Goal: Task Accomplishment & Management: Use online tool/utility

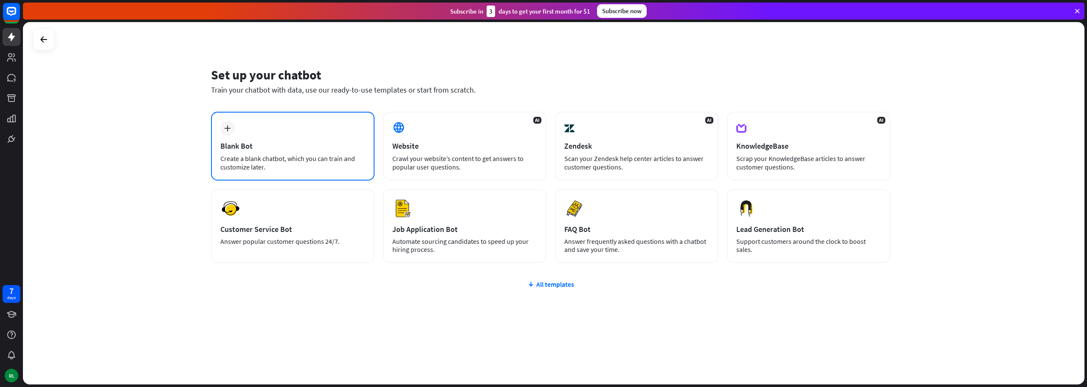
click at [224, 135] on div "plus Blank Bot Create a blank chatbot, which you can train and customize later." at bounding box center [292, 146] width 163 height 69
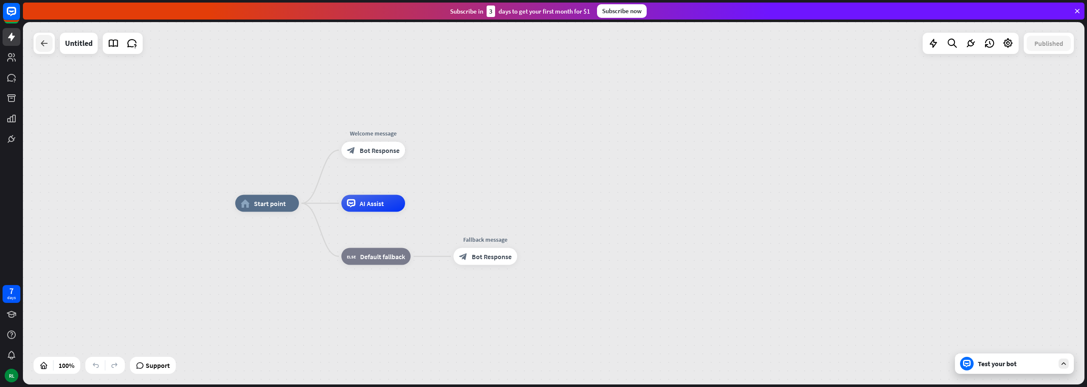
click at [37, 39] on div at bounding box center [44, 43] width 17 height 17
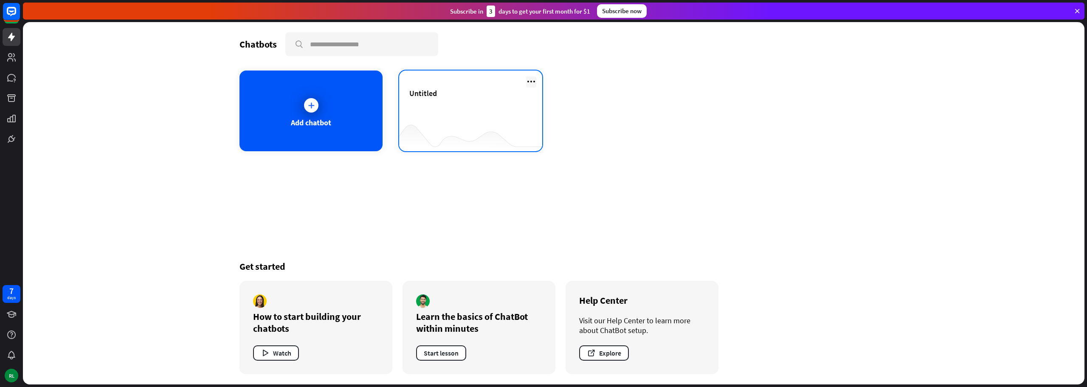
click at [534, 80] on icon at bounding box center [531, 81] width 10 height 10
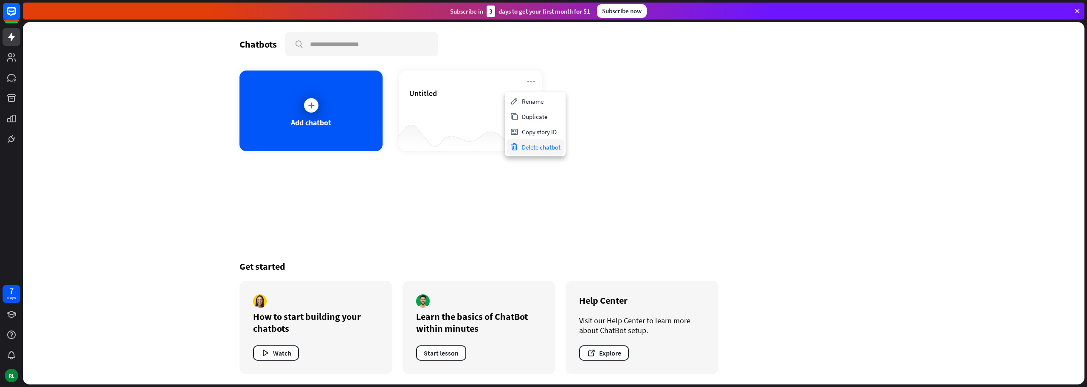
click at [537, 146] on div "Delete chatbot" at bounding box center [534, 146] width 57 height 15
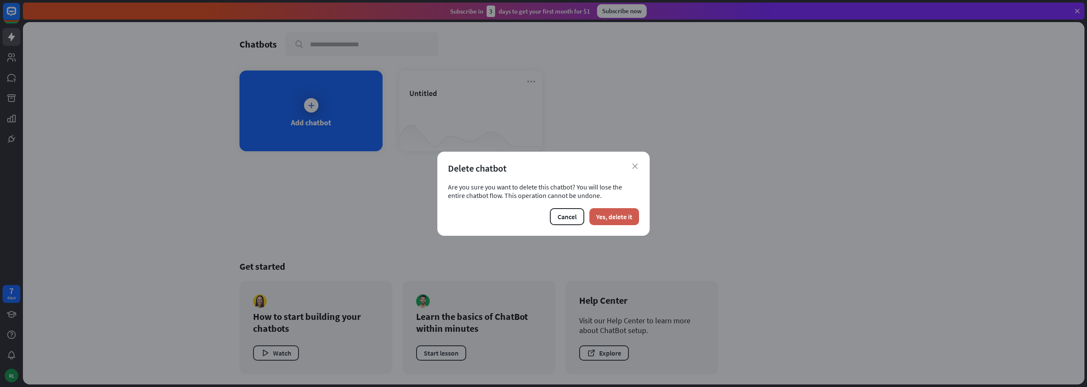
click at [602, 214] on button "Yes, delete it" at bounding box center [614, 216] width 50 height 17
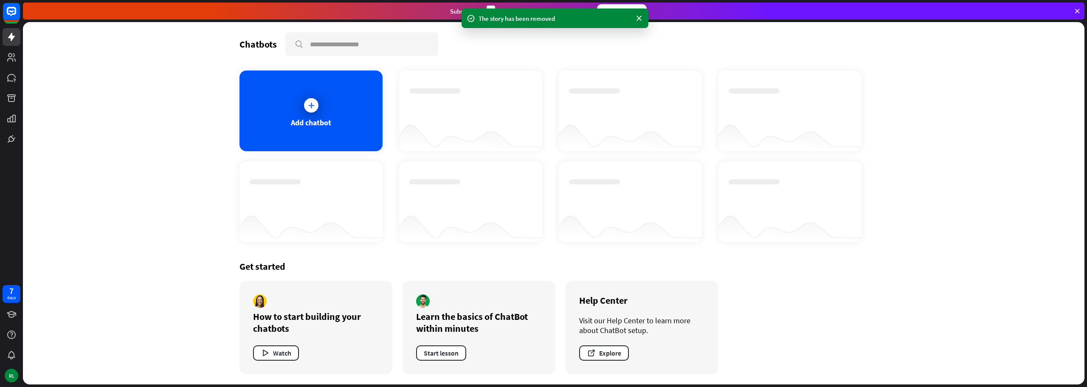
click at [281, 45] on div "Chatbots search" at bounding box center [553, 44] width 628 height 24
click at [322, 44] on input "text" at bounding box center [361, 44] width 151 height 22
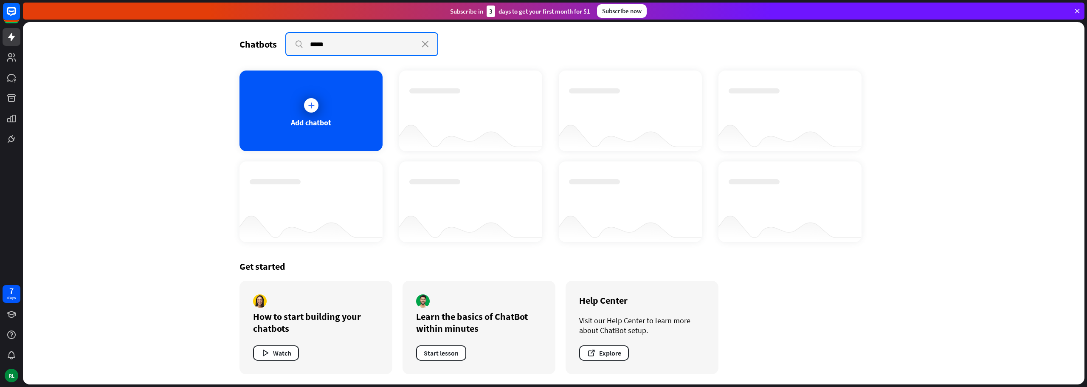
type input "*****"
click at [1074, 8] on icon at bounding box center [1077, 11] width 8 height 8
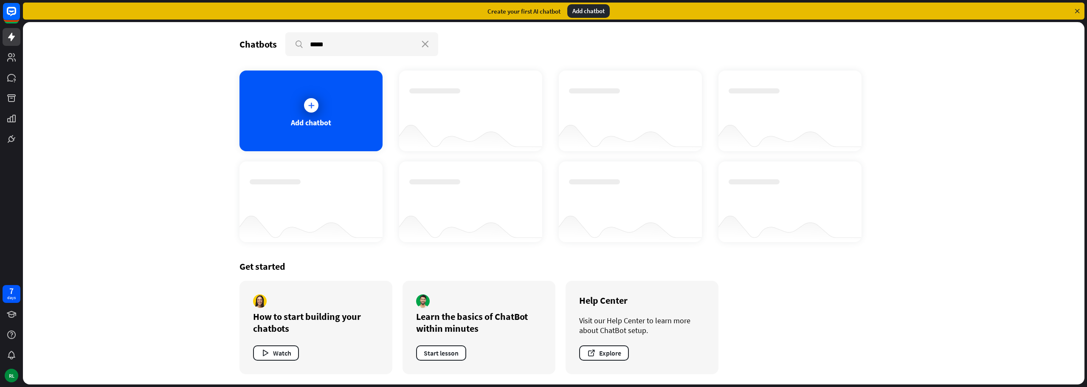
click at [577, 11] on div "Add chatbot" at bounding box center [588, 11] width 42 height 14
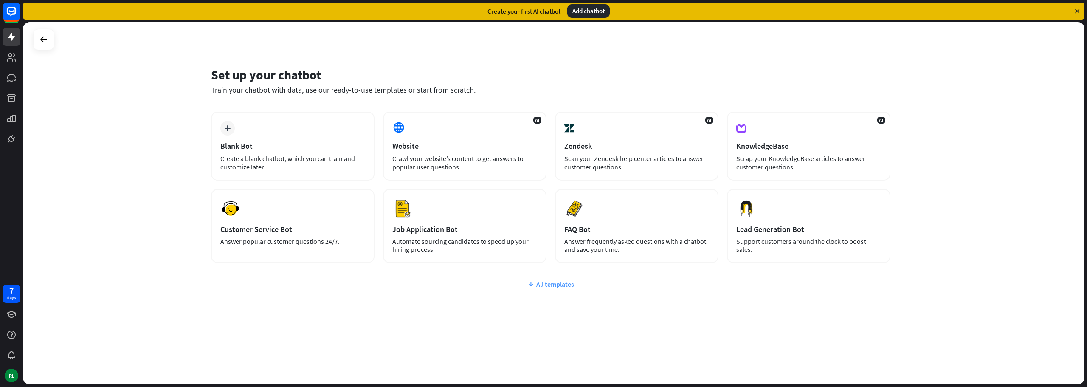
click at [541, 286] on div "All templates" at bounding box center [550, 284] width 679 height 8
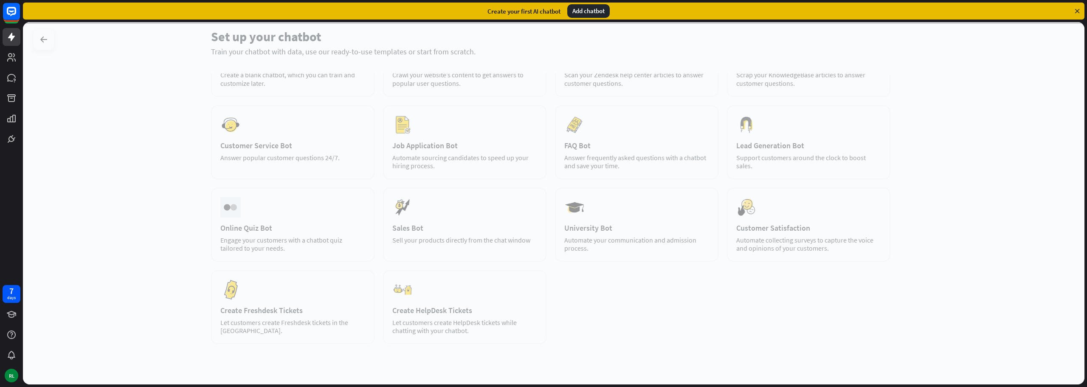
scroll to position [85, 0]
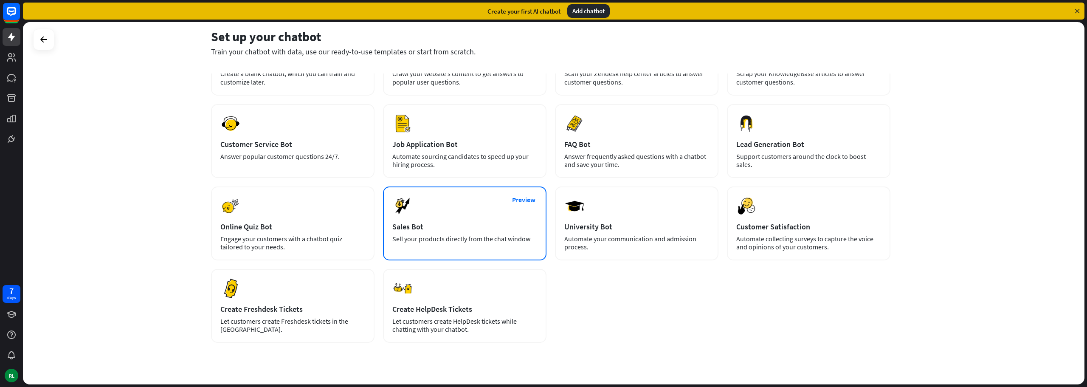
click at [444, 215] on div "Preview Sales Bot Sell your products directly from the chat window" at bounding box center [464, 223] width 163 height 74
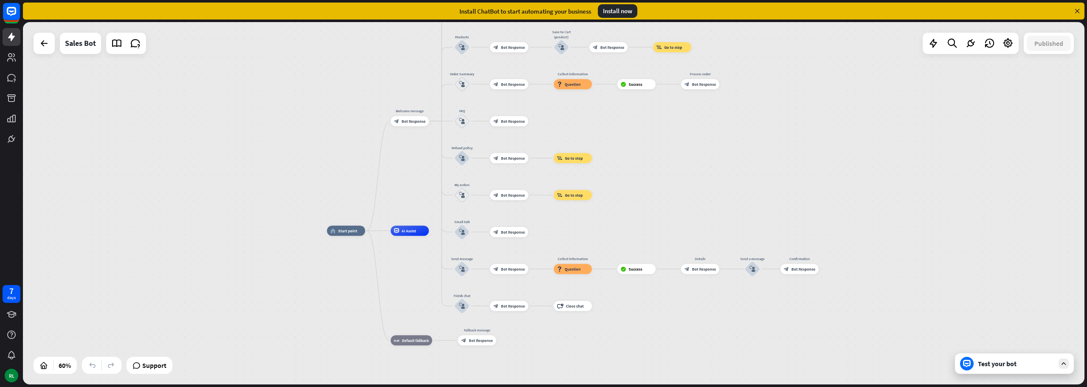
drag, startPoint x: 236, startPoint y: 101, endPoint x: 270, endPoint y: 142, distance: 52.7
click at [270, 142] on div "home_2 Start point Welcome message block_bot_response Bot Response Main menu bl…" at bounding box center [553, 203] width 1061 height 362
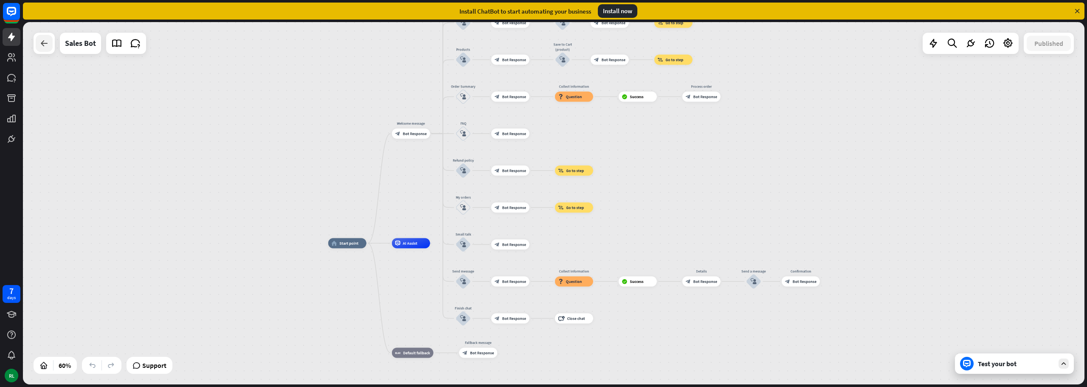
click at [48, 44] on icon at bounding box center [44, 43] width 10 height 10
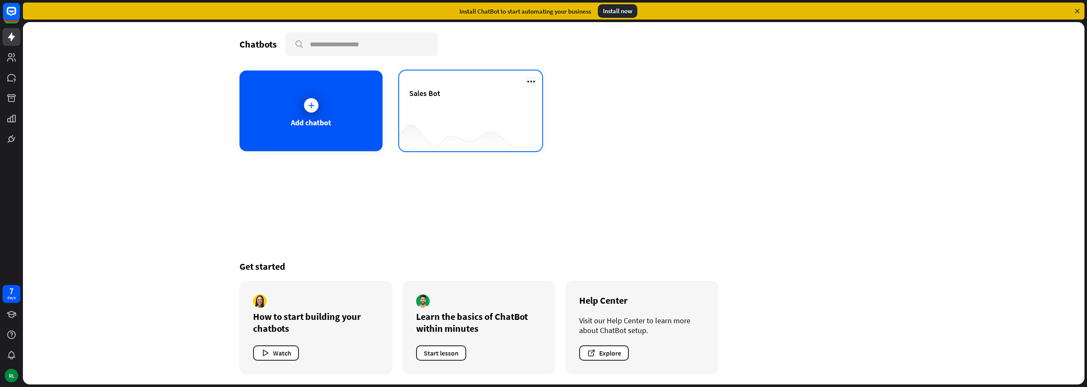
click at [530, 84] on icon at bounding box center [531, 81] width 10 height 10
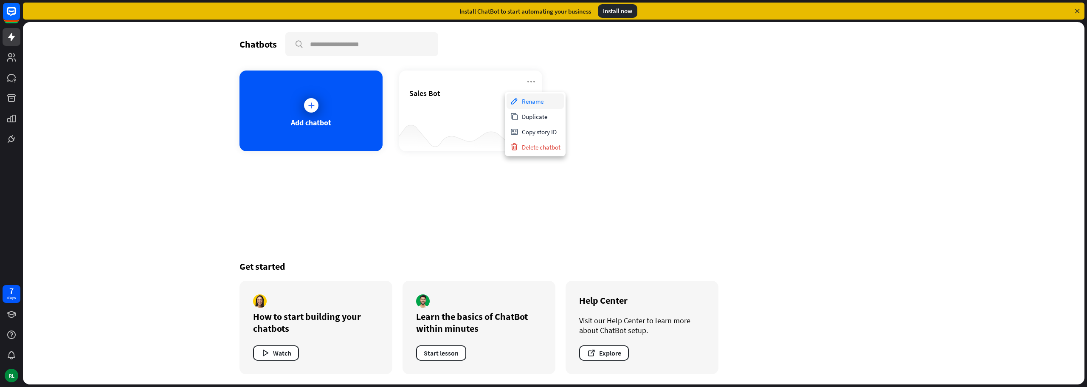
click at [550, 105] on div "Rename" at bounding box center [534, 100] width 57 height 15
type input "**********"
click at [630, 127] on div "Add chatbot Overstockbot" at bounding box center [553, 110] width 628 height 81
click at [16, 61] on icon at bounding box center [11, 57] width 10 height 10
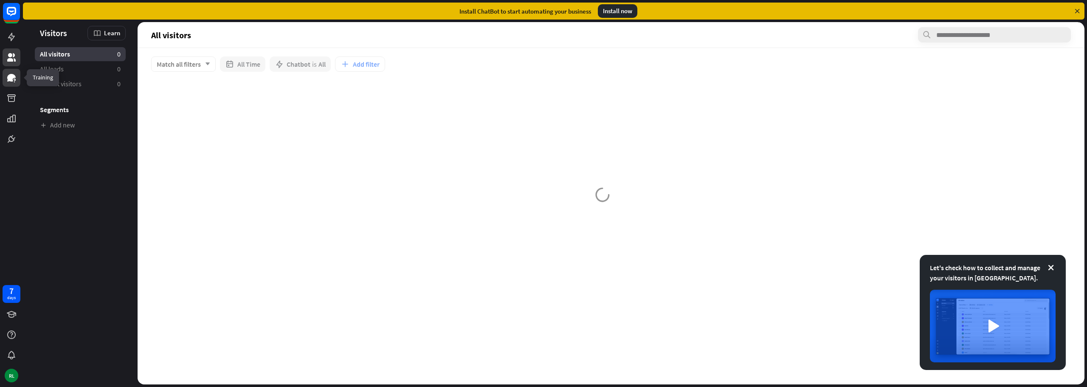
click at [18, 80] on link at bounding box center [12, 78] width 18 height 18
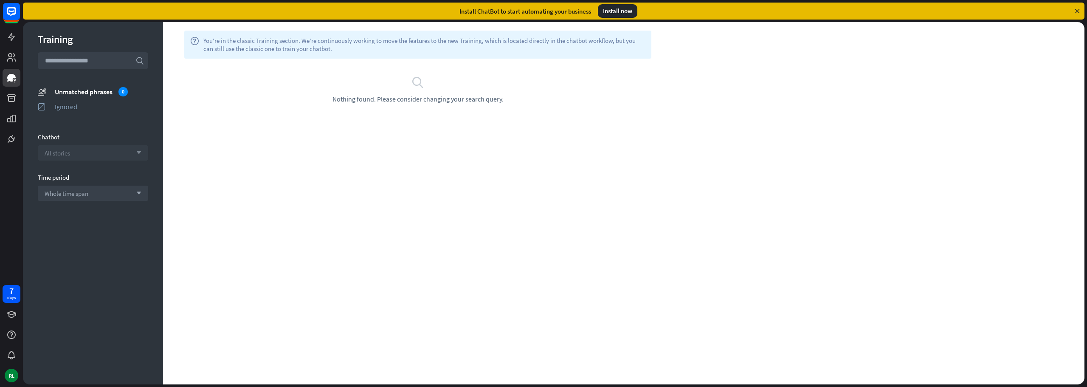
click at [67, 157] on span "All stories" at bounding box center [57, 153] width 25 height 8
click at [72, 169] on div "Overstockbot" at bounding box center [93, 174] width 104 height 17
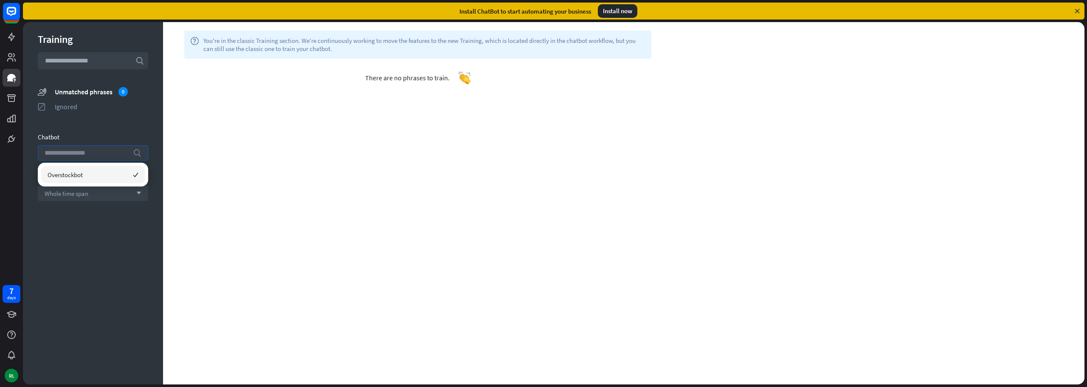
click at [97, 124] on div "Training search unmatched_phrases Unmatched phrases 0 ignored Ignored Chatbot s…" at bounding box center [93, 203] width 140 height 362
click at [87, 152] on div "Overstockbot arrow_down" at bounding box center [93, 152] width 110 height 15
click at [73, 171] on span "Overstockbot" at bounding box center [65, 175] width 35 height 8
click at [101, 141] on section "Chatbot search" at bounding box center [93, 147] width 110 height 28
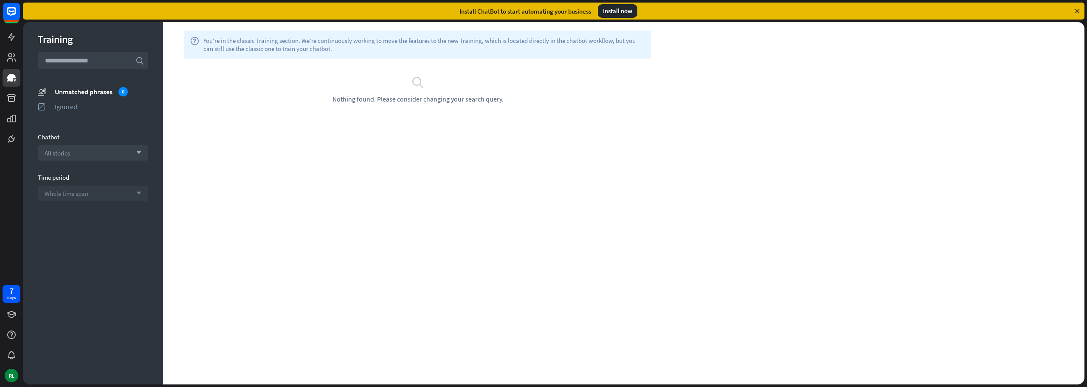
click at [98, 196] on div "Whole time span arrow_down" at bounding box center [93, 192] width 110 height 15
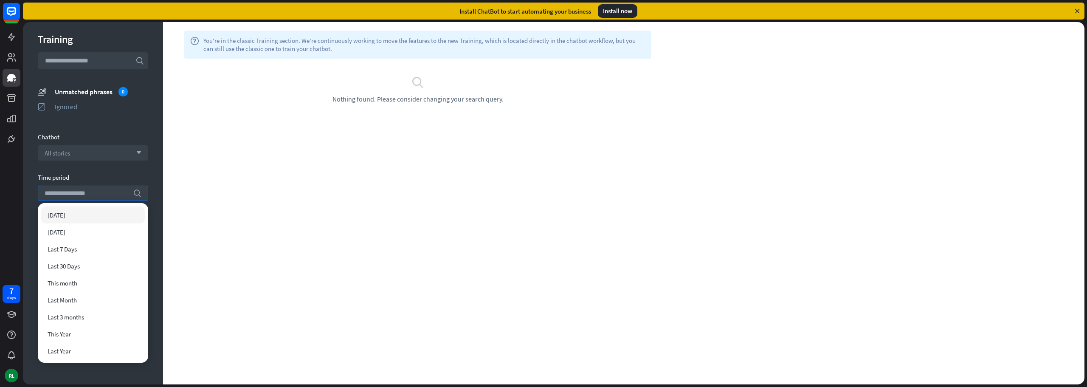
click at [114, 166] on div "Training search unmatched_phrases Unmatched phrases 0 ignored Ignored Chatbot A…" at bounding box center [93, 203] width 140 height 362
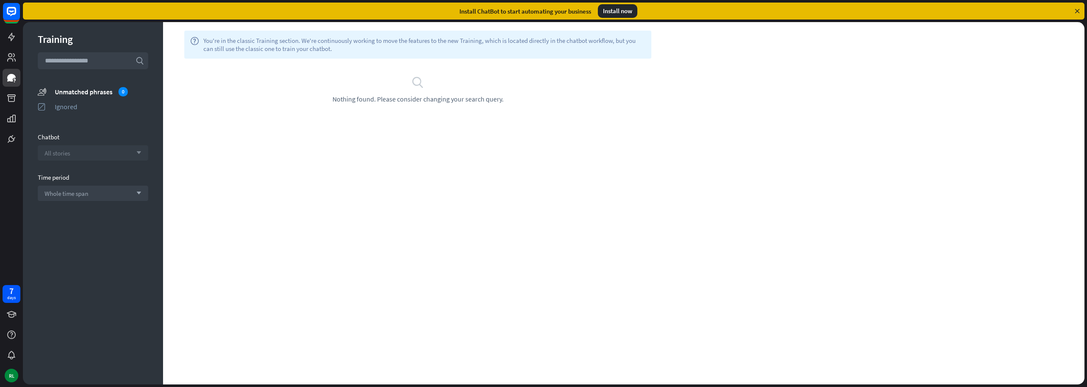
click at [138, 152] on icon "arrow_down" at bounding box center [136, 152] width 9 height 5
click at [108, 173] on div "Overstockbot" at bounding box center [93, 174] width 104 height 17
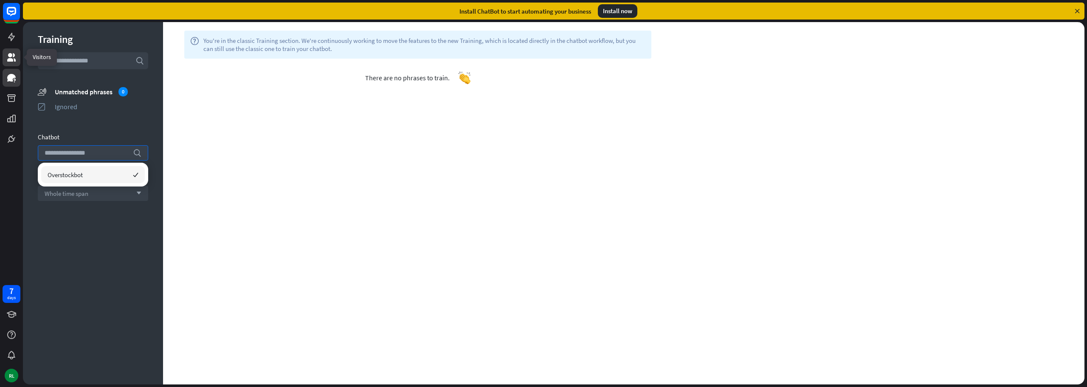
click at [9, 54] on icon at bounding box center [11, 57] width 8 height 8
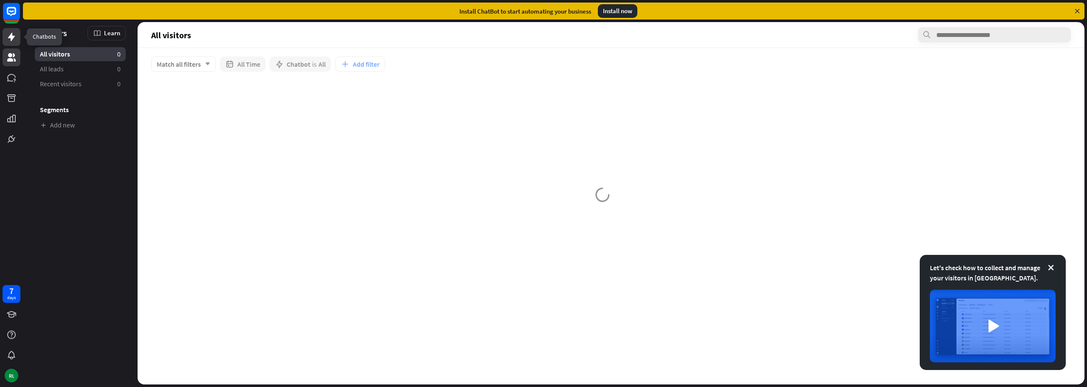
click at [9, 33] on icon at bounding box center [11, 37] width 10 height 10
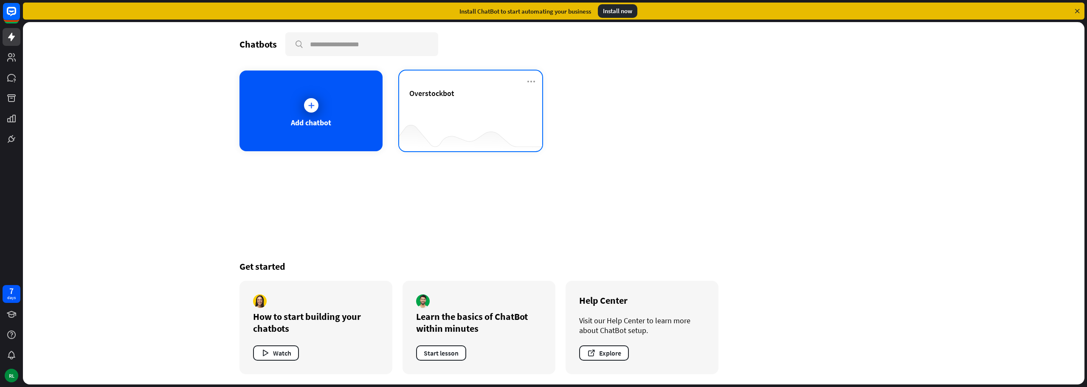
click at [472, 116] on div "Overstockbot" at bounding box center [470, 103] width 123 height 30
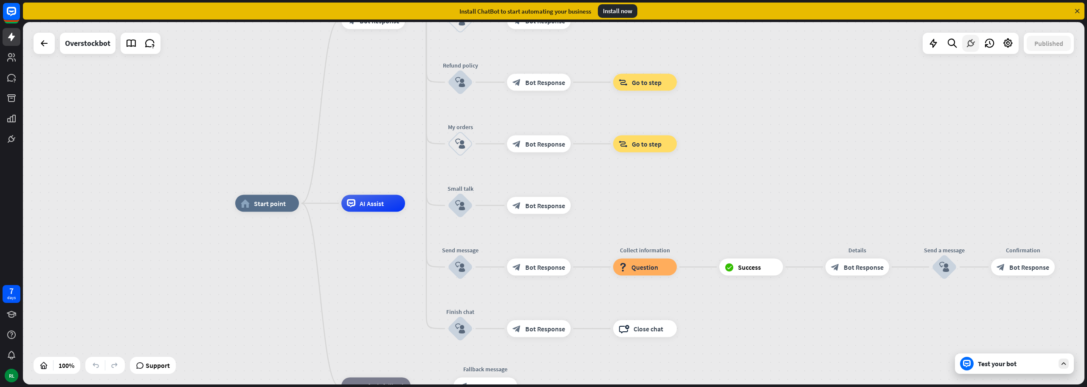
click at [963, 42] on div at bounding box center [970, 43] width 17 height 17
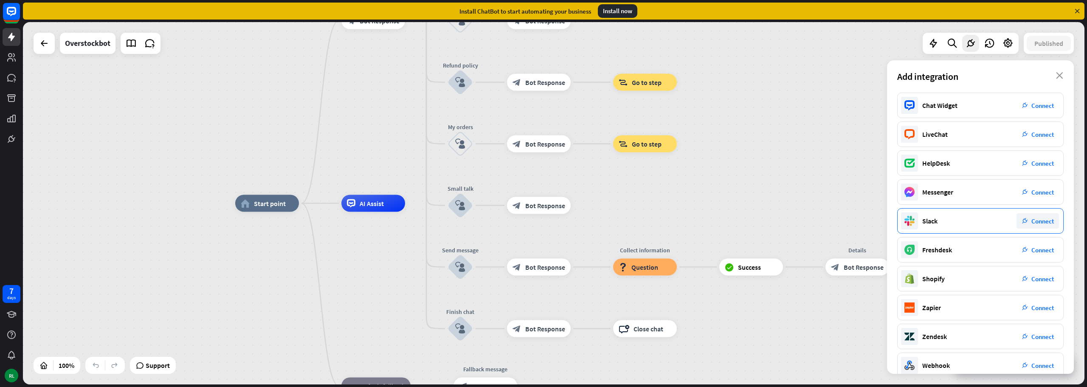
scroll to position [43, 0]
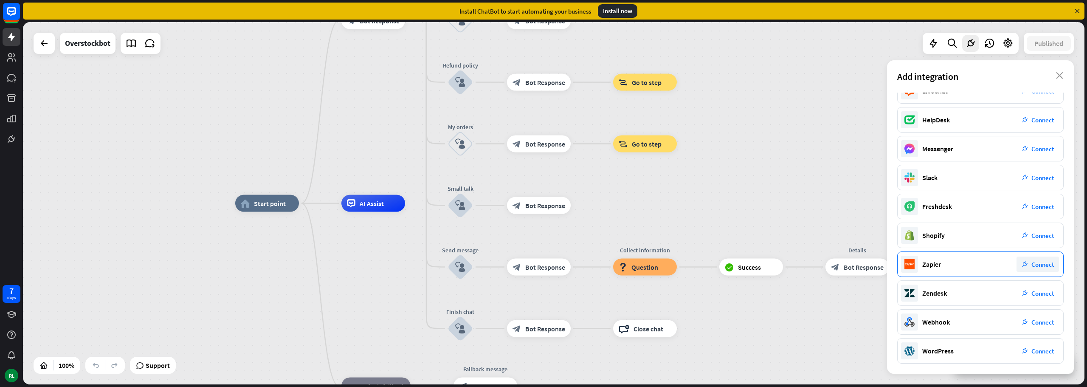
click at [1040, 259] on div "plug_integration Connect" at bounding box center [1037, 263] width 42 height 15
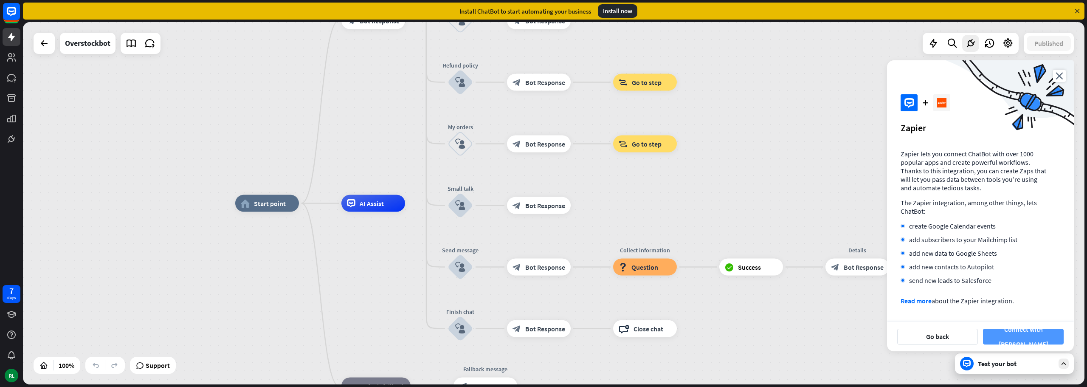
click at [1028, 337] on button "Connect with [PERSON_NAME]" at bounding box center [1023, 337] width 81 height 16
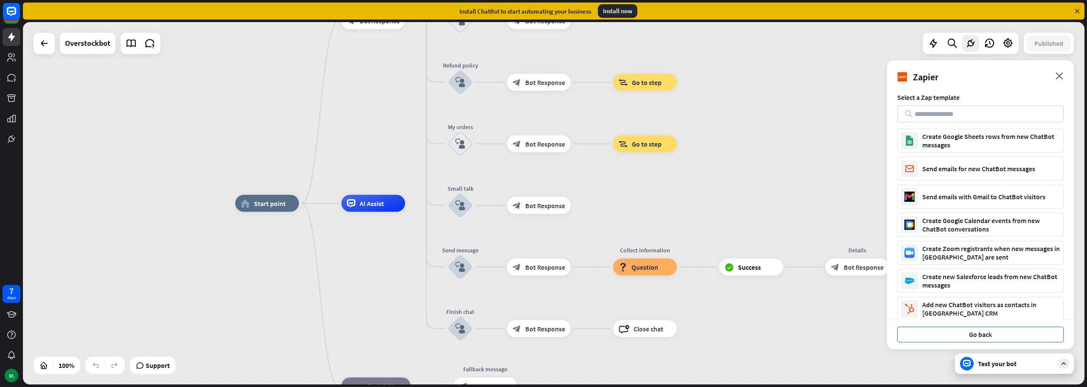
click at [974, 338] on button "Go back" at bounding box center [980, 334] width 166 height 16
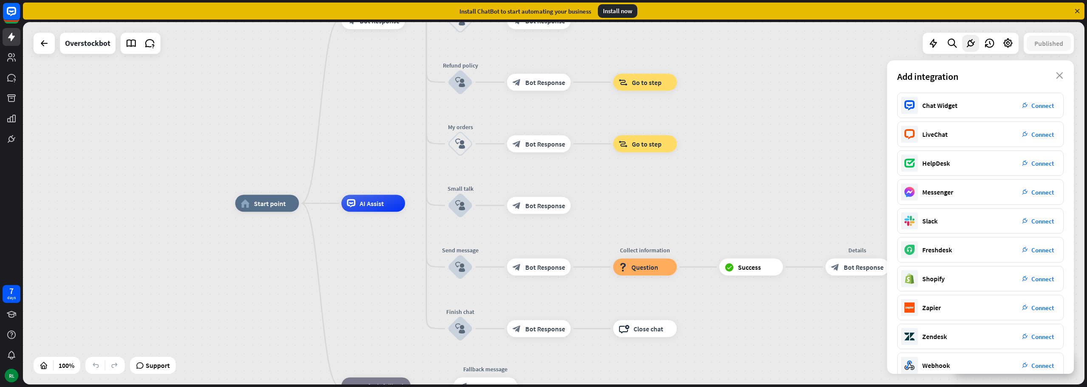
click at [786, 132] on div "home_2 Start point Welcome message block_bot_response Bot Response Main menu bl…" at bounding box center [553, 203] width 1061 height 362
click at [1061, 77] on icon "close" at bounding box center [1059, 75] width 7 height 7
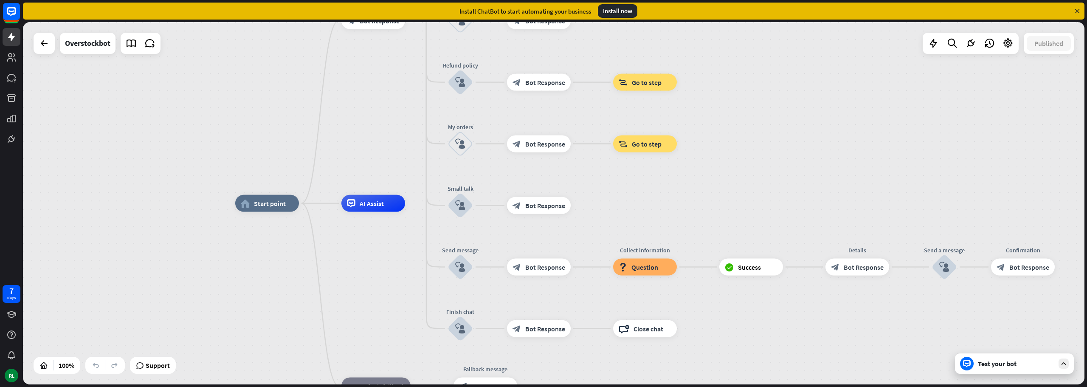
click at [623, 11] on div "Install now" at bounding box center [617, 11] width 39 height 14
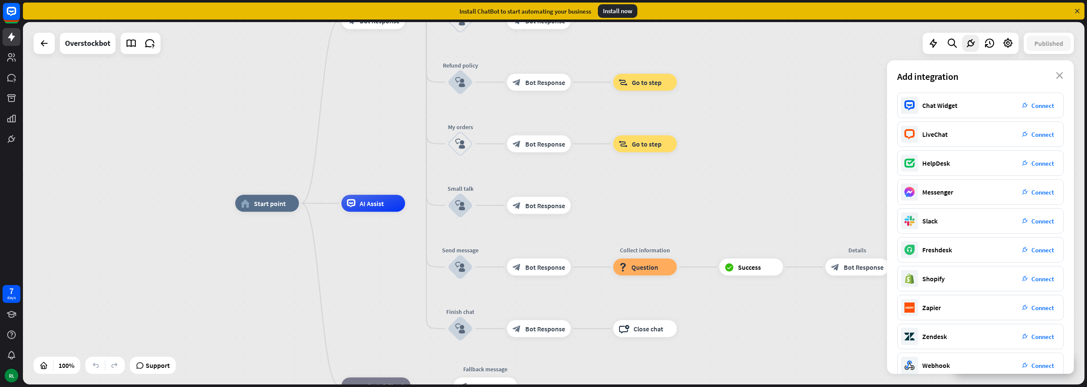
click at [623, 11] on div "Install now" at bounding box center [617, 11] width 39 height 14
click at [1060, 77] on icon "close" at bounding box center [1059, 75] width 7 height 7
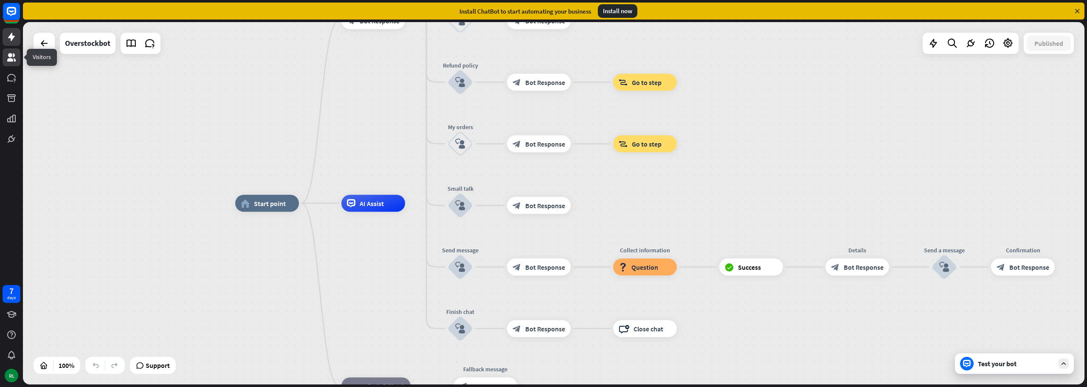
click at [8, 64] on link at bounding box center [12, 57] width 18 height 18
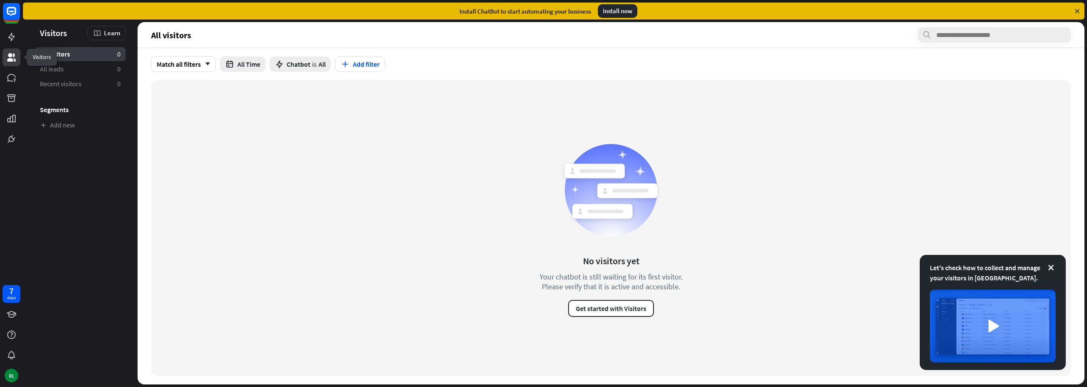
click at [15, 47] on div at bounding box center [11, 74] width 23 height 148
click at [12, 36] on icon at bounding box center [11, 37] width 7 height 8
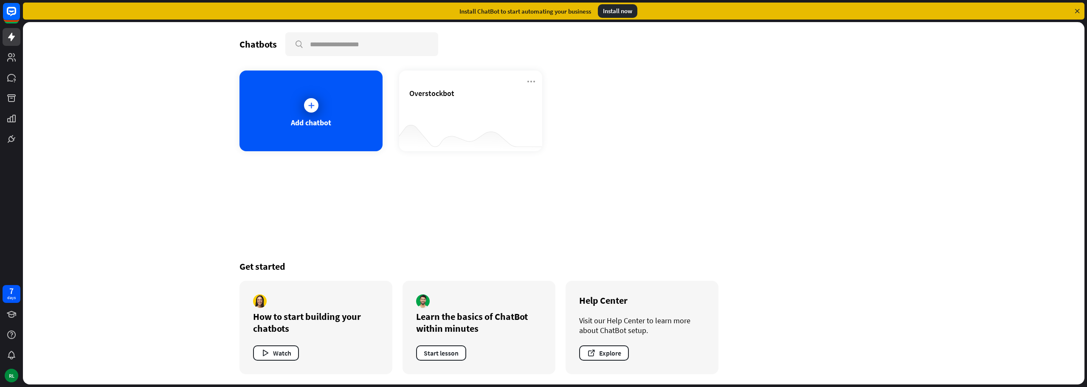
click at [667, 185] on div "Chatbots search Add chatbot Overstockbot Get started How to start building your…" at bounding box center [553, 203] width 679 height 362
click at [680, 177] on div "Chatbots search Add chatbot Overstockbot Get started How to start building your…" at bounding box center [553, 203] width 679 height 362
